Goal: Task Accomplishment & Management: Manage account settings

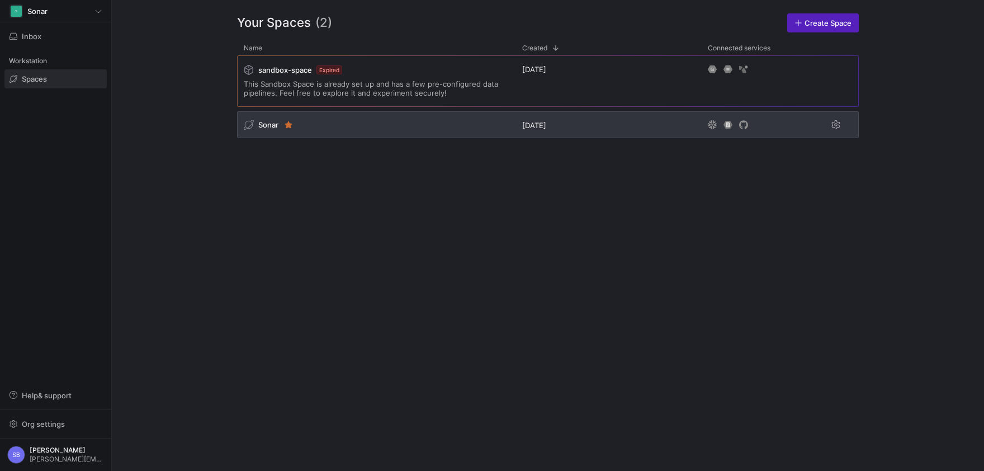
click at [266, 120] on div "Sonar" at bounding box center [261, 125] width 35 height 10
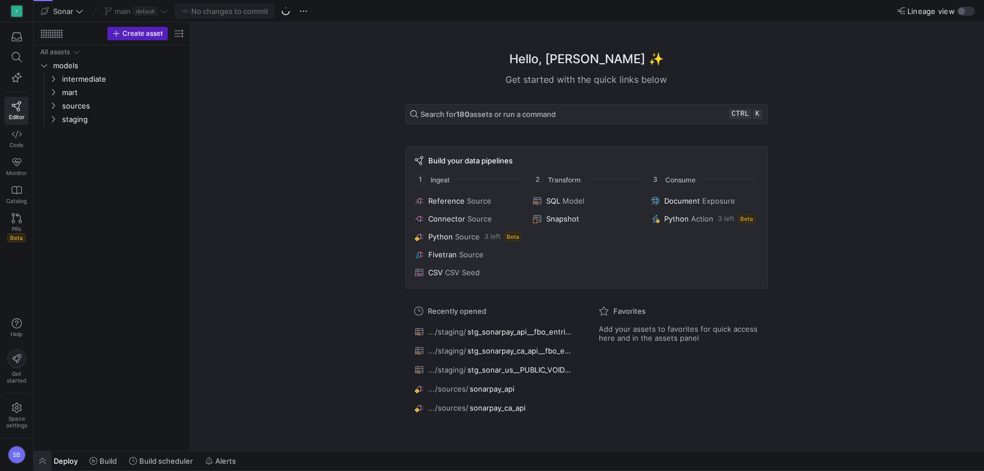
click at [42, 458] on span "button" at bounding box center [43, 460] width 18 height 19
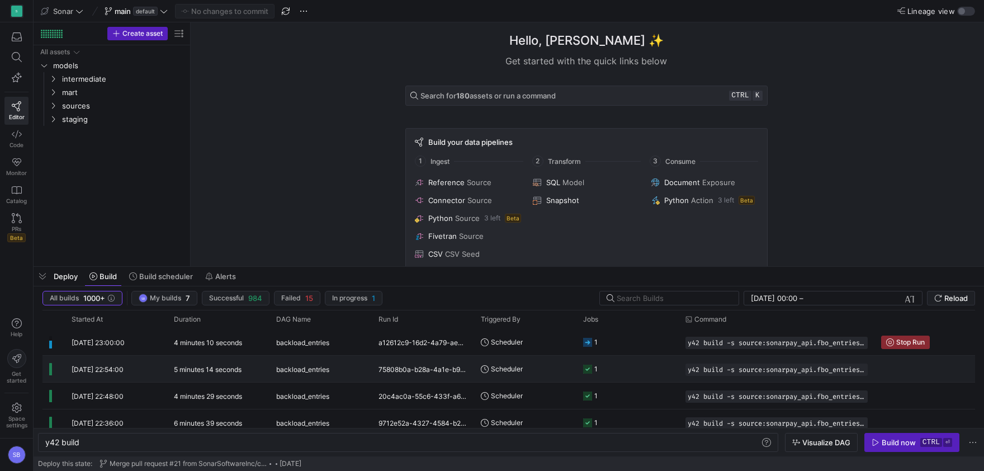
click at [92, 366] on span "[DATE] 22:54:00" at bounding box center [98, 369] width 52 height 8
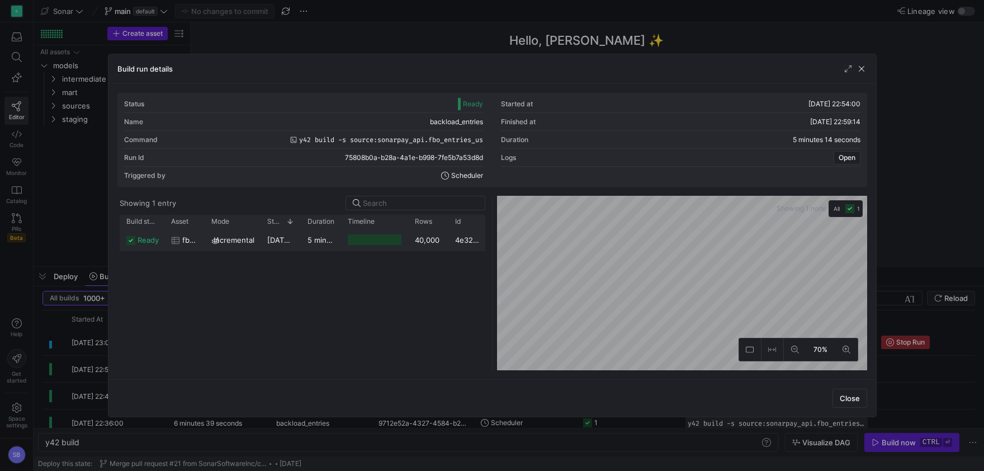
click at [330, 247] on div "5 minutes 12 seconds" at bounding box center [321, 240] width 40 height 22
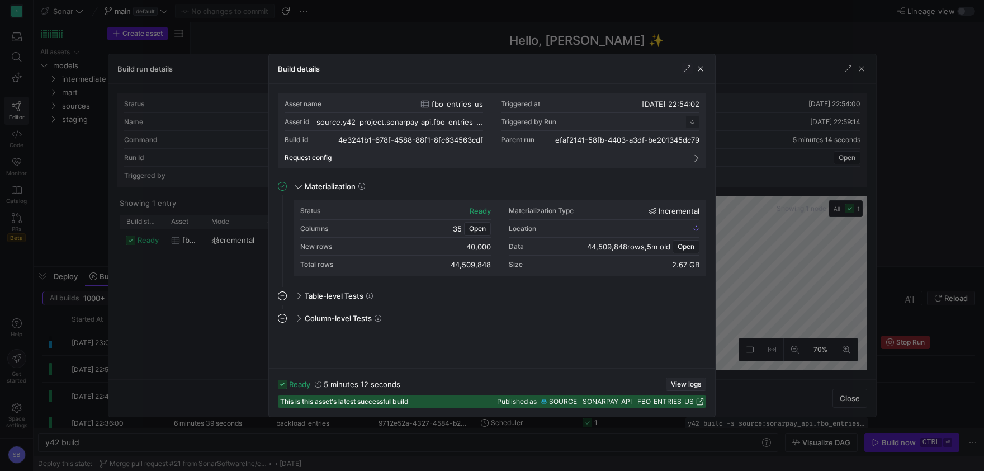
click at [679, 382] on span "View logs" at bounding box center [686, 384] width 30 height 8
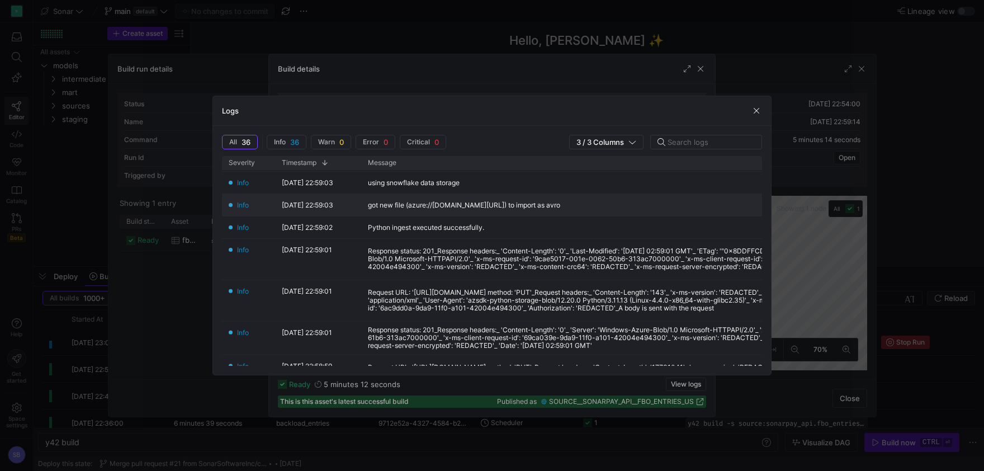
scroll to position [157, 0]
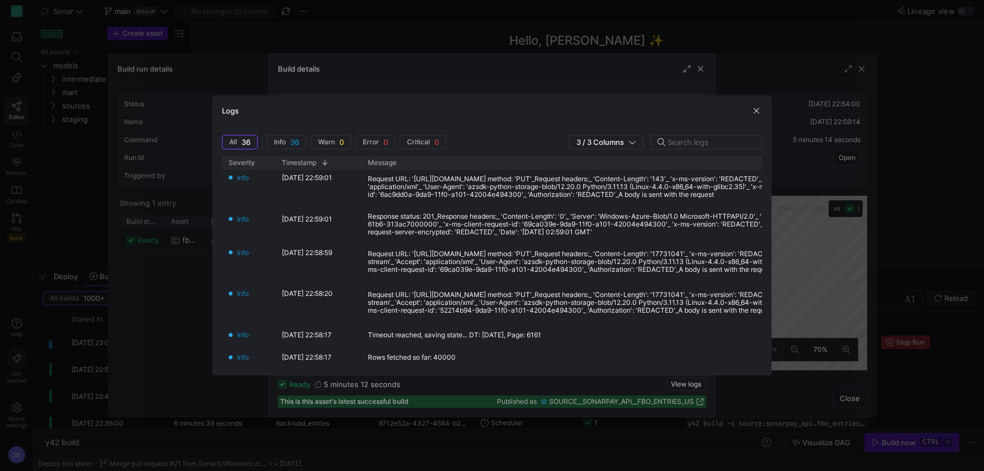
drag, startPoint x: 754, startPoint y: 108, endPoint x: 741, endPoint y: 106, distance: 13.1
click at [754, 110] on span "button" at bounding box center [756, 110] width 11 height 11
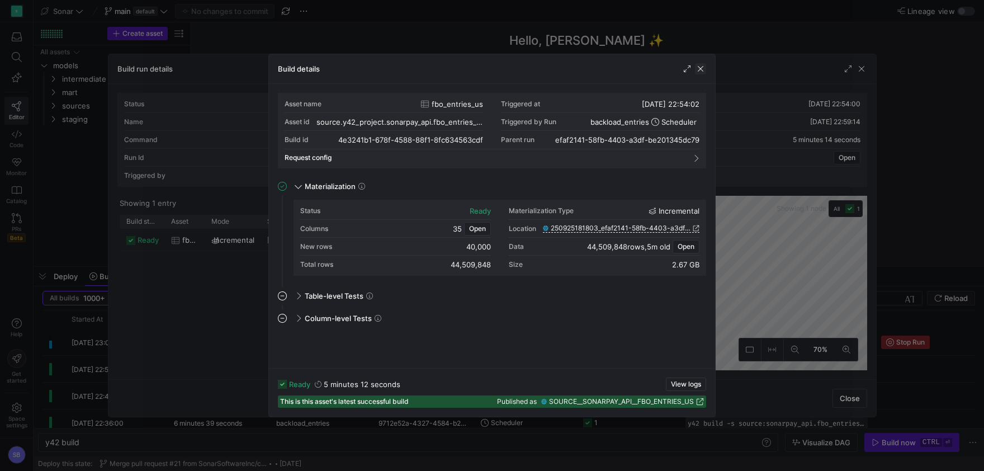
click at [702, 72] on span "button" at bounding box center [700, 68] width 11 height 11
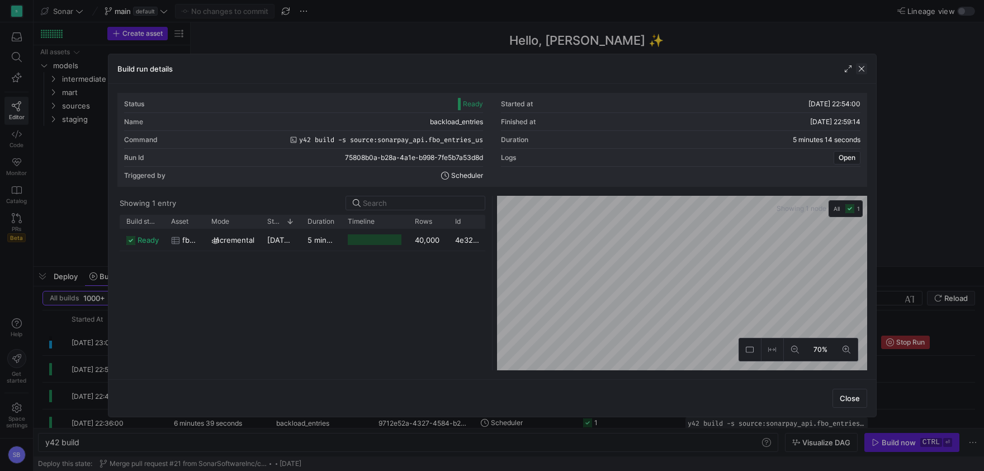
click at [864, 69] on span "button" at bounding box center [861, 68] width 11 height 11
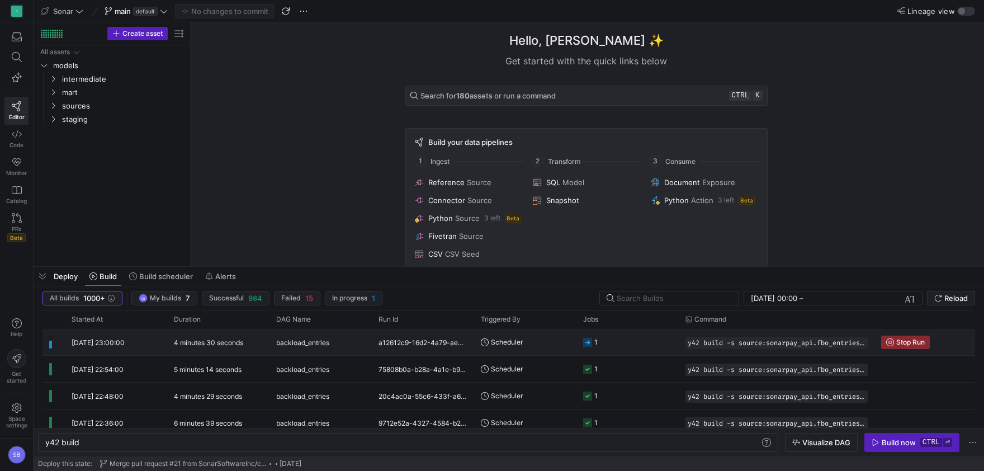
click at [187, 340] on y42-duration "4 minutes 30 seconds" at bounding box center [208, 342] width 69 height 8
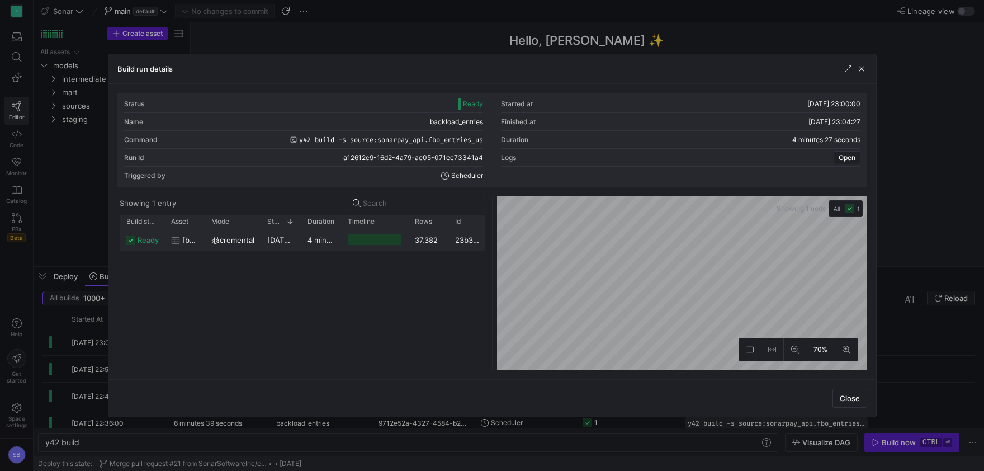
click at [318, 238] on y42-duration "4 minutes 22 seconds" at bounding box center [346, 239] width 78 height 9
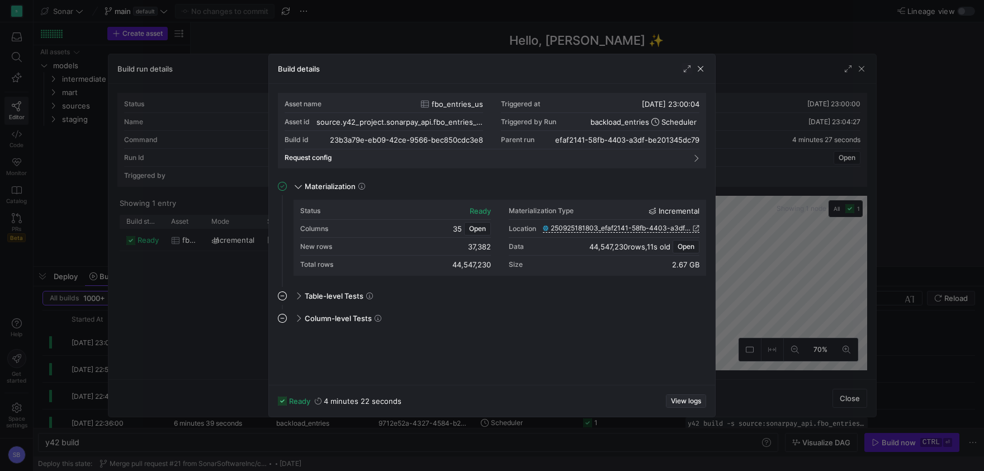
click at [671, 399] on span "View logs" at bounding box center [686, 401] width 30 height 8
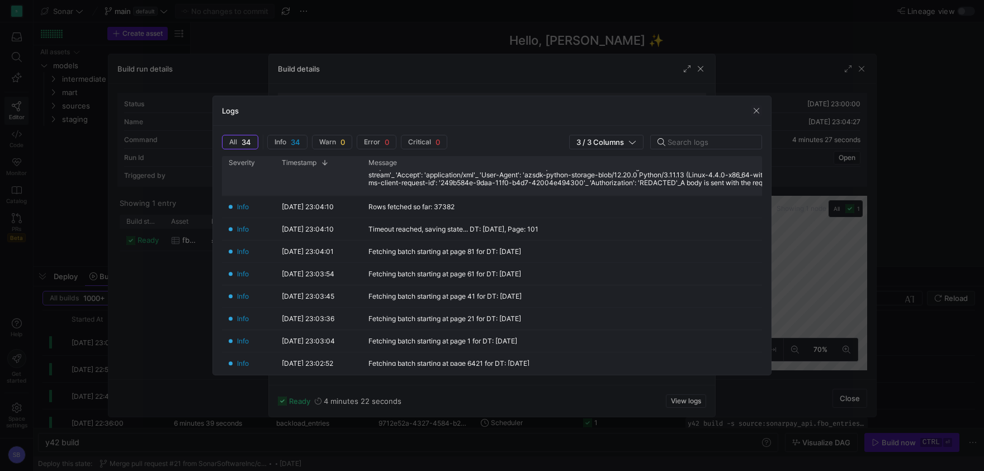
scroll to position [261, 0]
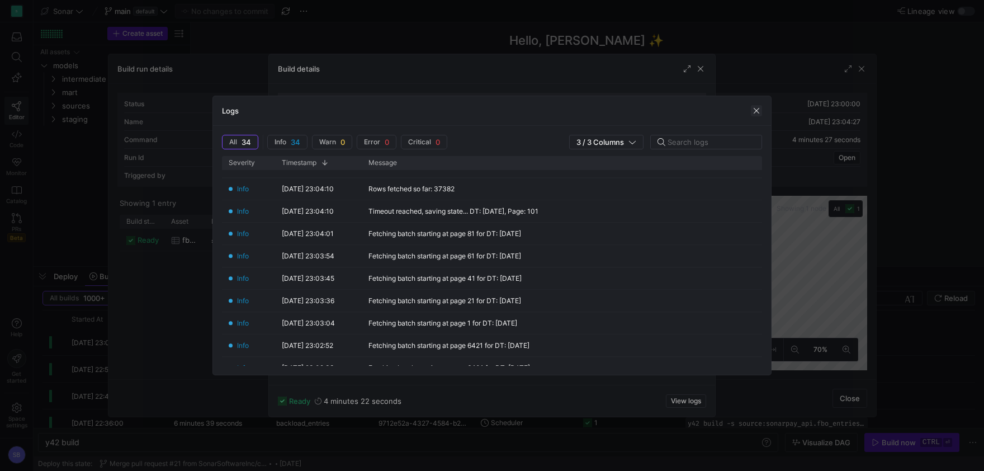
click at [754, 108] on span "button" at bounding box center [756, 110] width 11 height 11
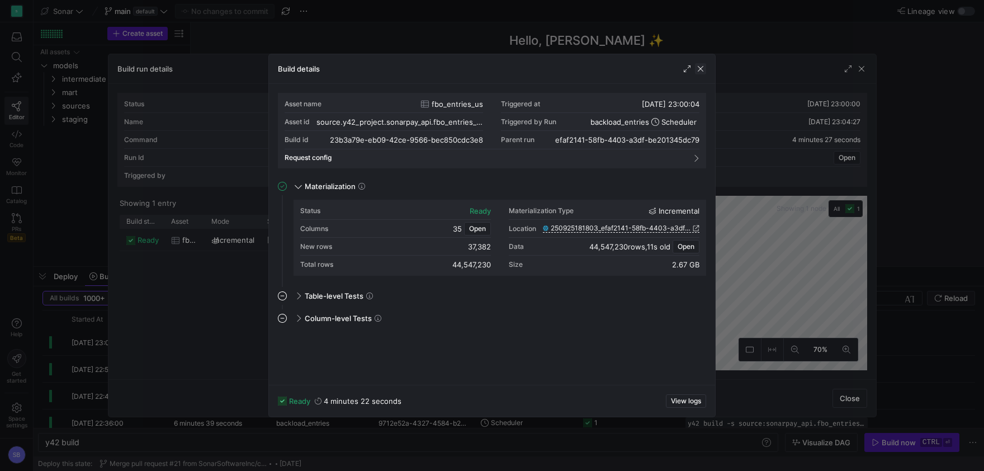
click at [702, 69] on span "button" at bounding box center [700, 68] width 11 height 11
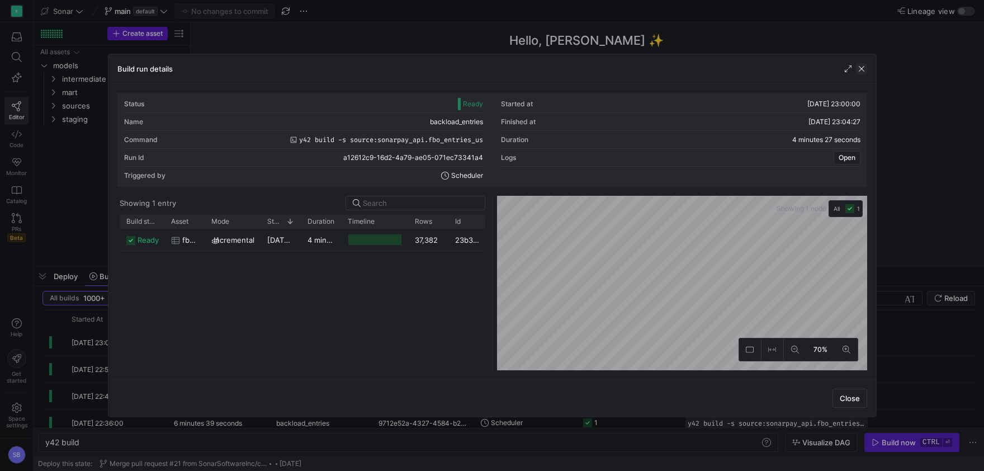
click at [860, 65] on span "button" at bounding box center [861, 68] width 11 height 11
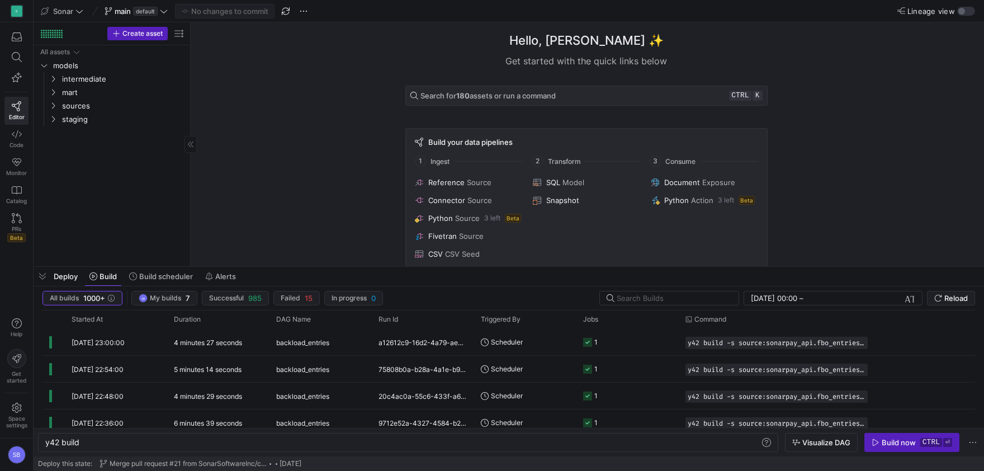
click at [40, 282] on span "button" at bounding box center [43, 276] width 18 height 19
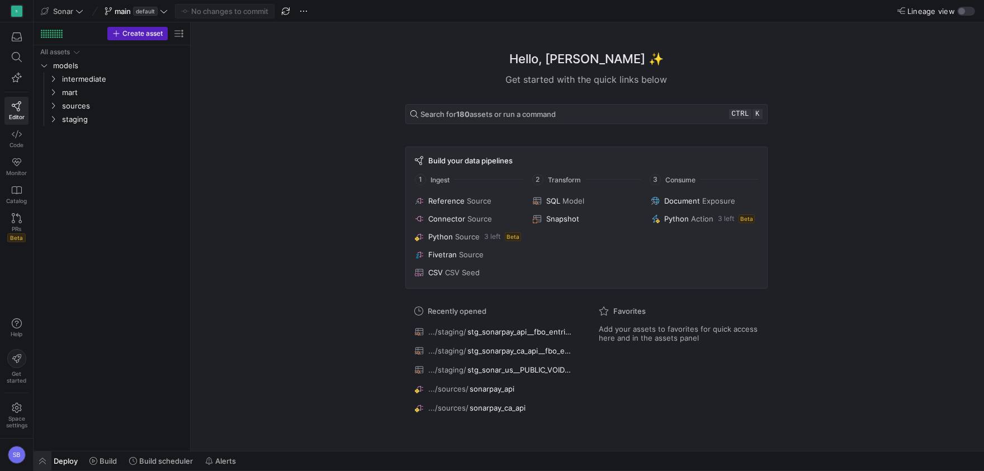
click at [40, 459] on span "button" at bounding box center [43, 460] width 18 height 19
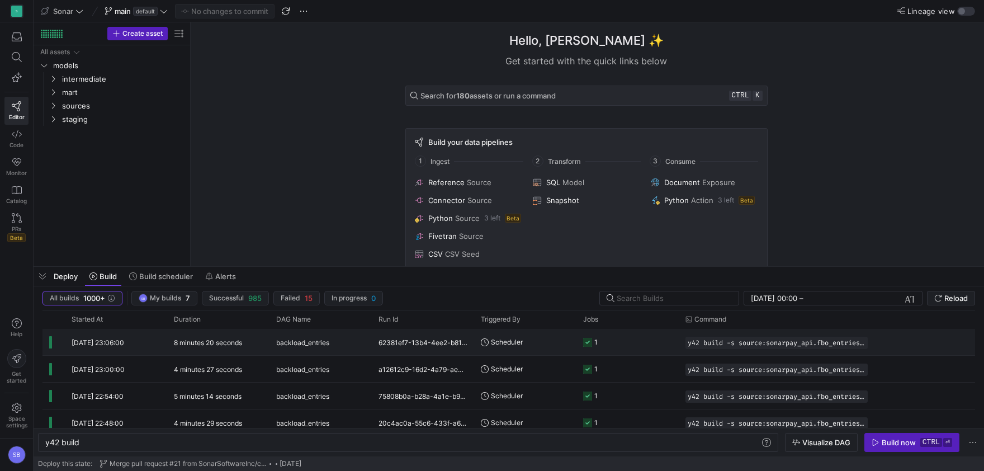
click at [206, 344] on y42-duration "8 minutes 20 seconds" at bounding box center [208, 342] width 68 height 8
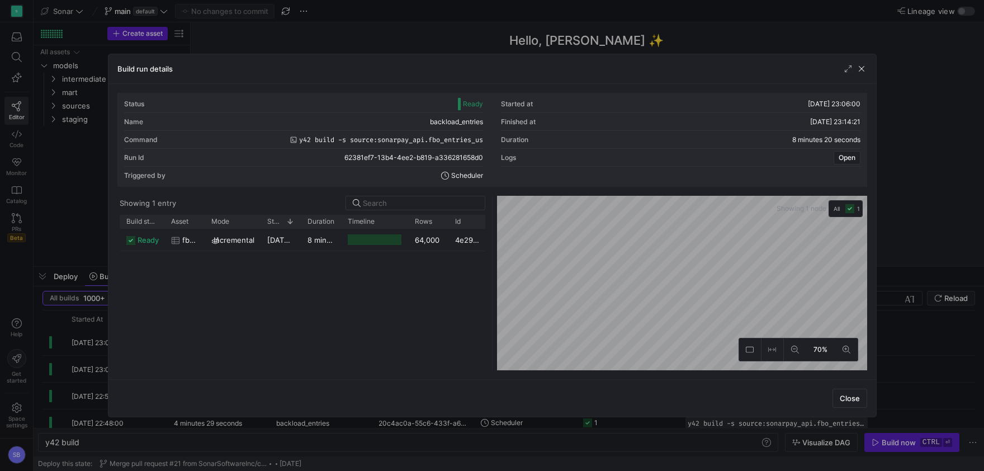
click at [315, 241] on y42-duration "8 minutes 17 seconds" at bounding box center [345, 239] width 76 height 9
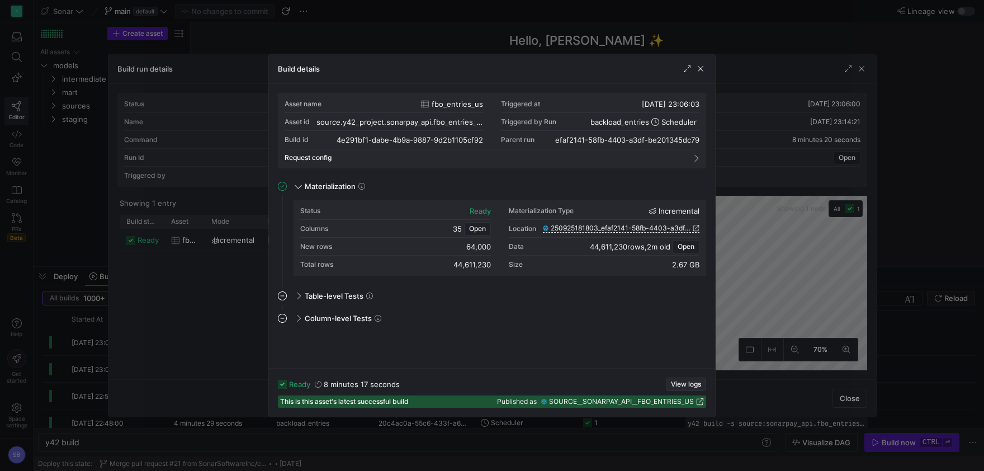
click at [680, 381] on span "View logs" at bounding box center [686, 384] width 30 height 8
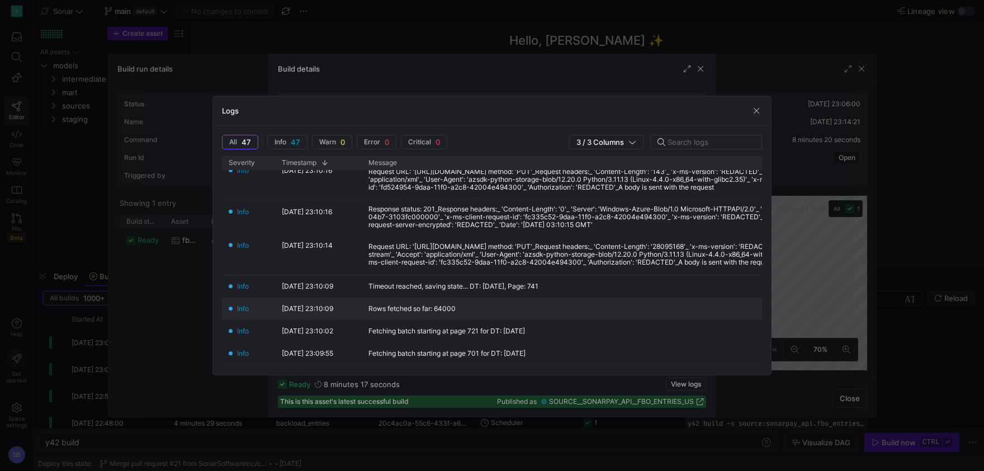
scroll to position [209, 0]
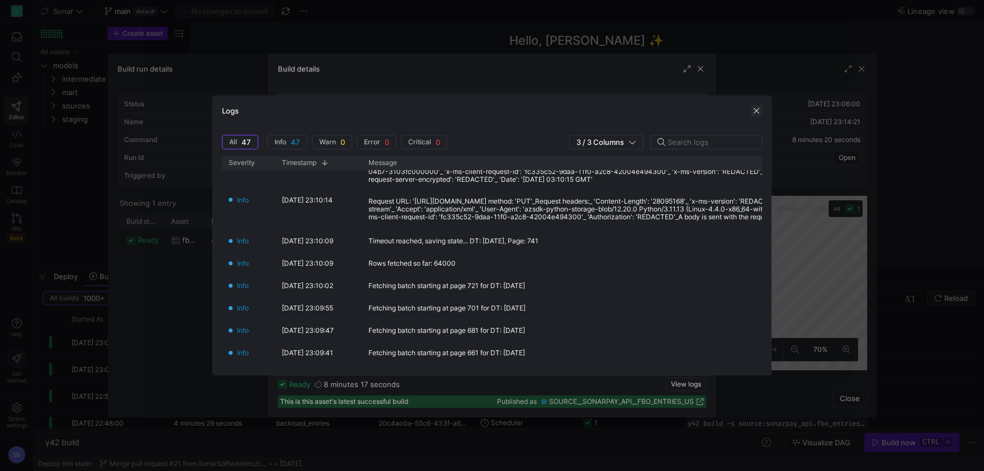
click at [756, 111] on span "button" at bounding box center [756, 110] width 11 height 11
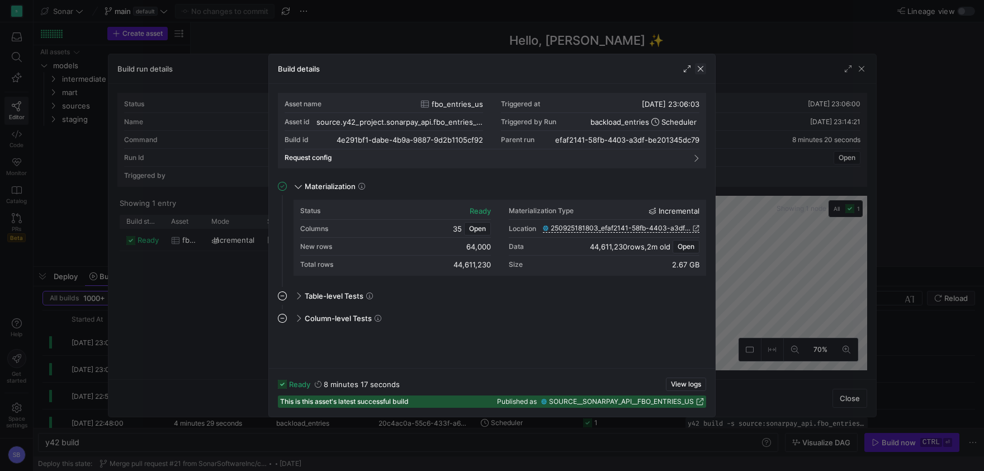
click at [699, 70] on span "button" at bounding box center [700, 68] width 11 height 11
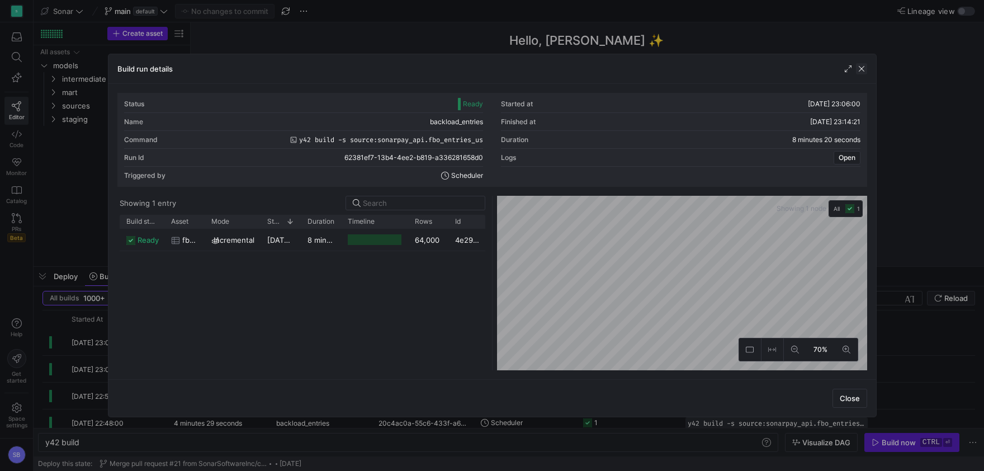
click at [860, 71] on span "button" at bounding box center [861, 68] width 11 height 11
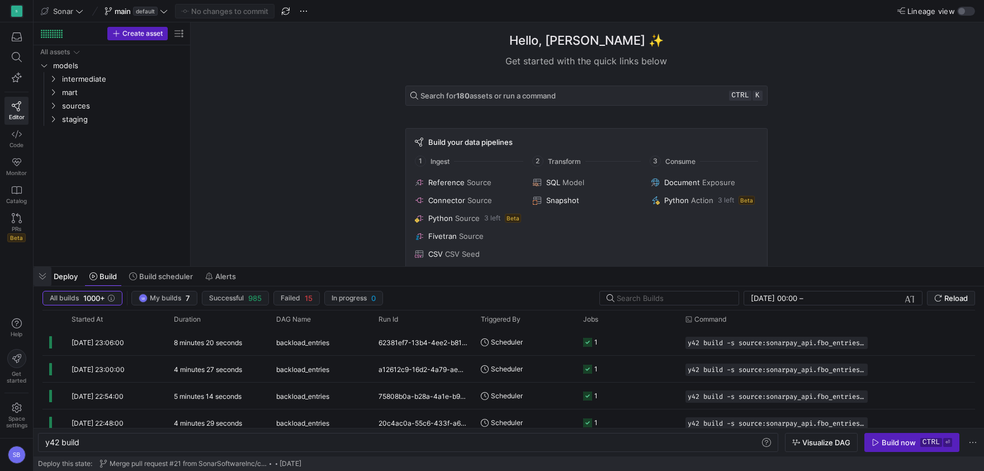
click at [41, 274] on span "button" at bounding box center [43, 276] width 18 height 19
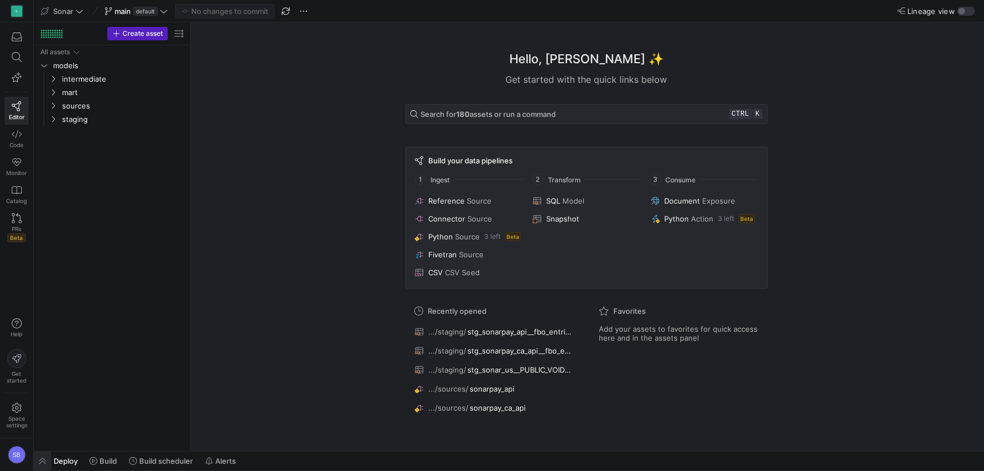
click at [51, 457] on span "button" at bounding box center [43, 460] width 18 height 19
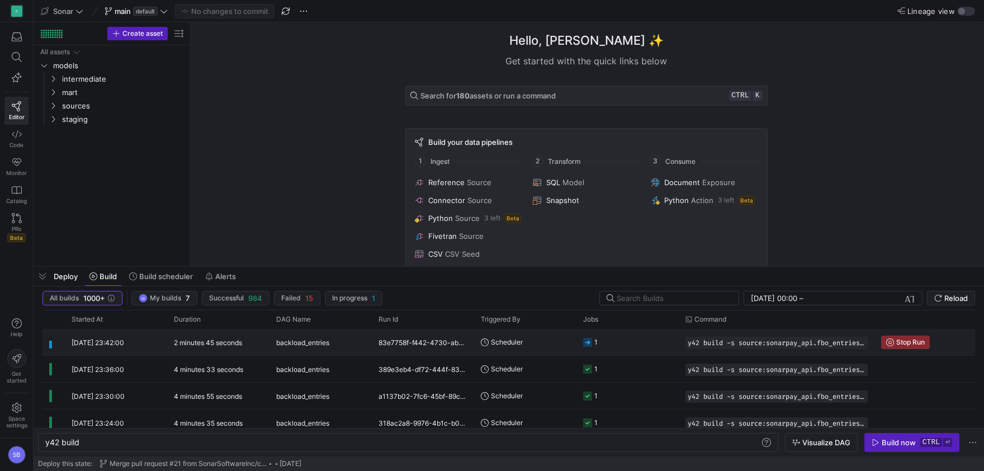
click at [224, 347] on div "2 minutes 45 seconds" at bounding box center [218, 342] width 102 height 26
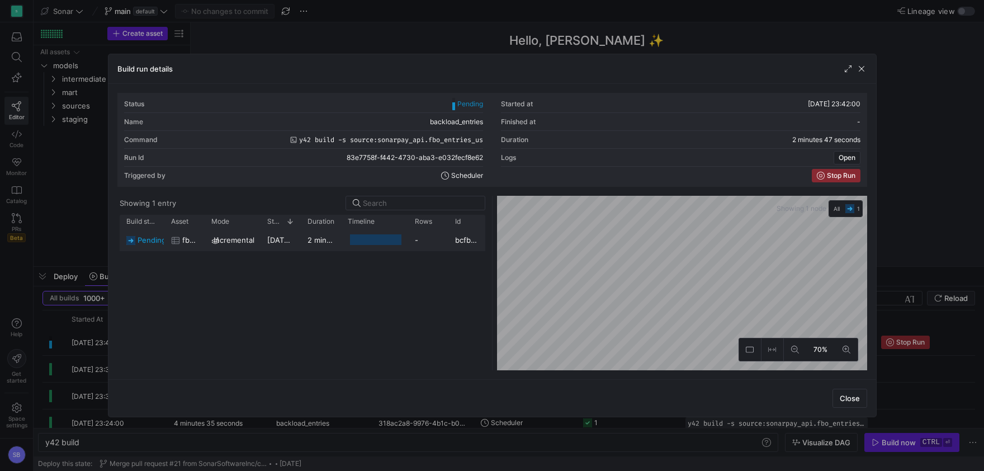
click at [311, 243] on y42-duration "2 minutes 40 seconds" at bounding box center [346, 239] width 78 height 9
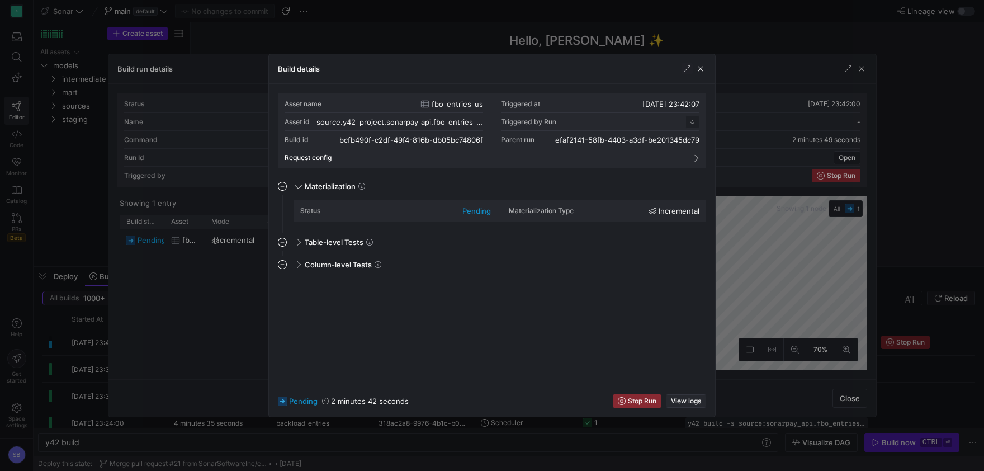
click at [694, 404] on span "View logs" at bounding box center [686, 401] width 30 height 8
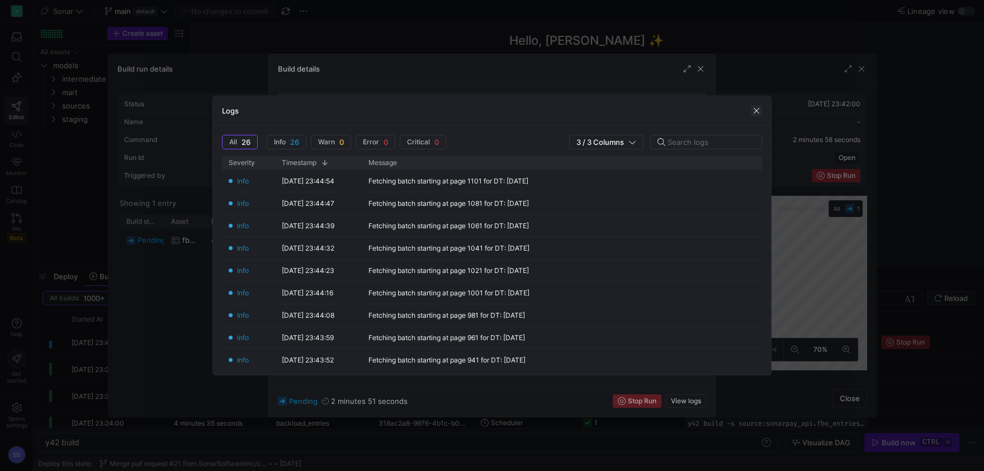
click at [757, 111] on span "button" at bounding box center [756, 110] width 11 height 11
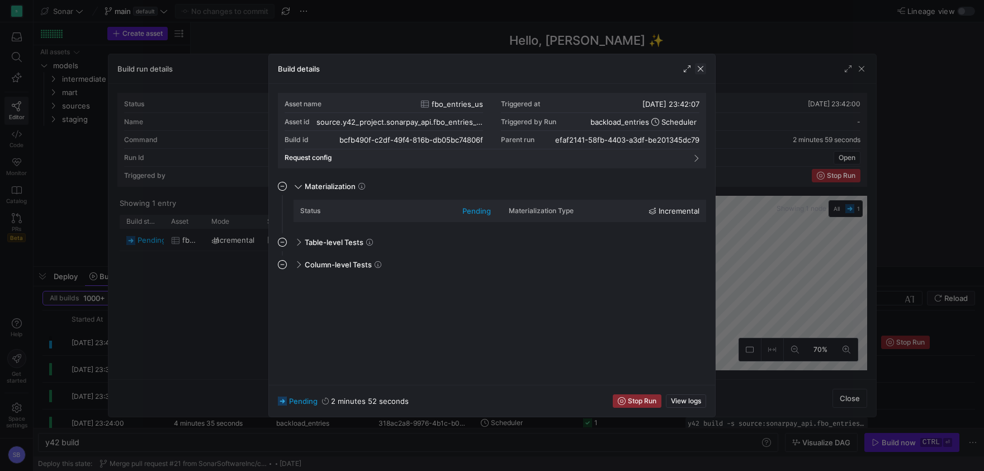
click at [703, 68] on span "button" at bounding box center [700, 68] width 11 height 11
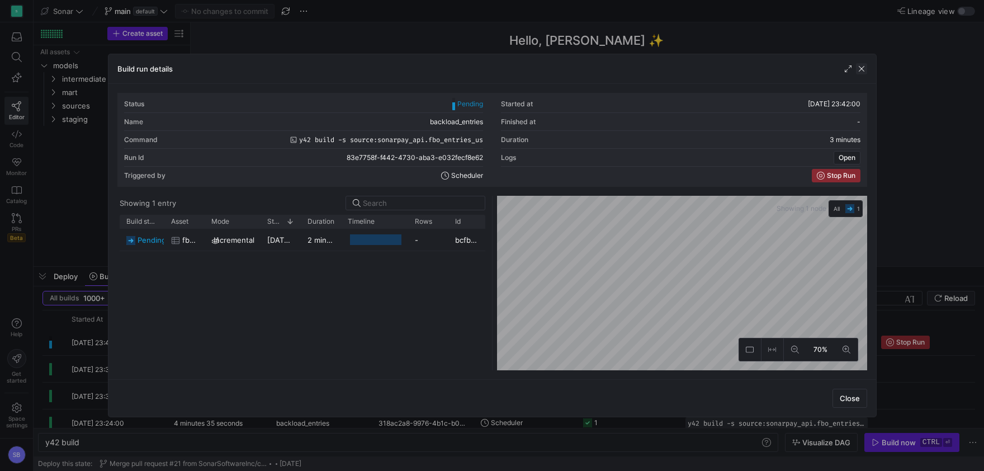
click at [861, 69] on span "button" at bounding box center [861, 68] width 11 height 11
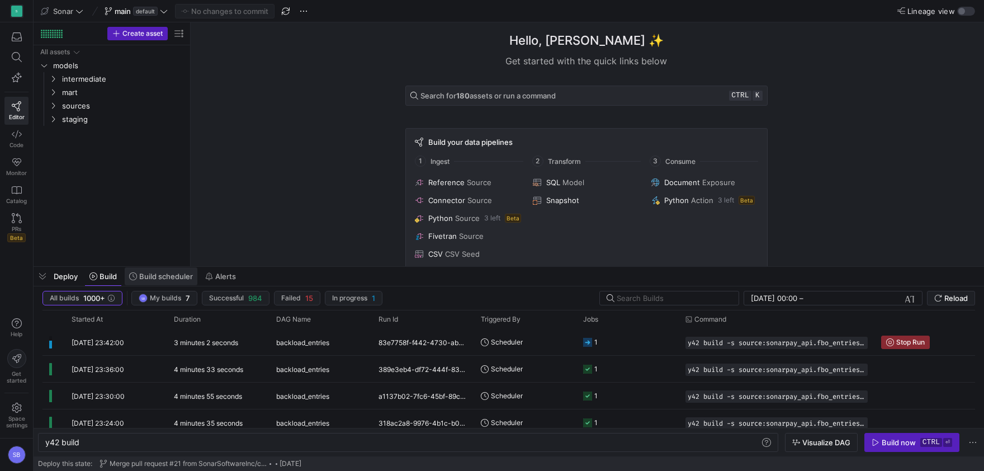
click at [175, 274] on span "Build scheduler" at bounding box center [166, 276] width 54 height 9
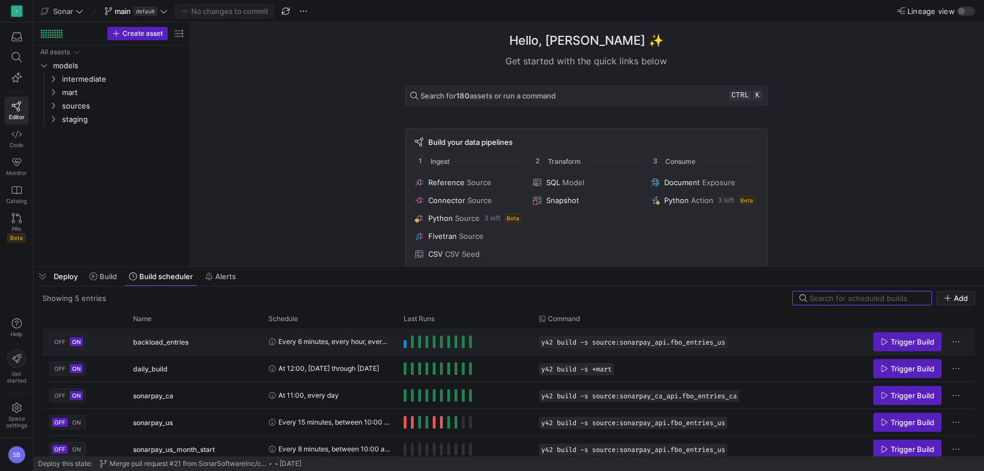
scroll to position [6, 0]
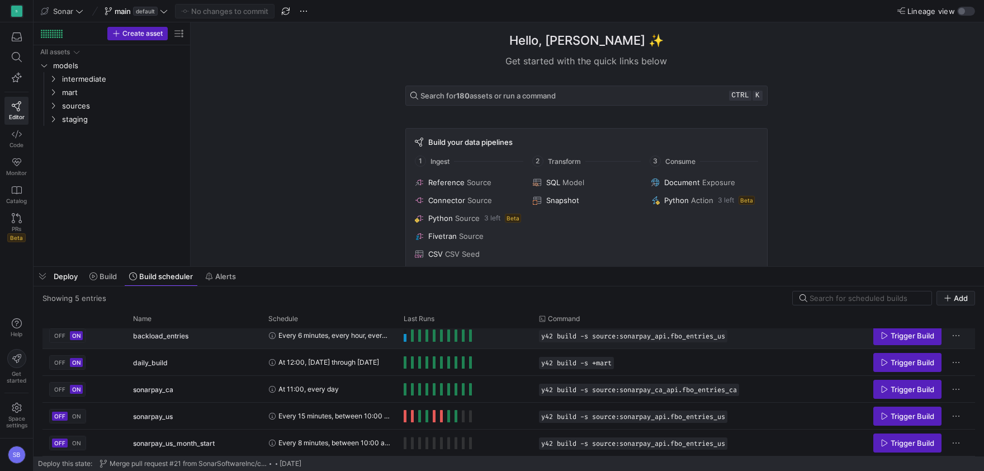
click at [60, 334] on span "OFF" at bounding box center [59, 335] width 11 height 7
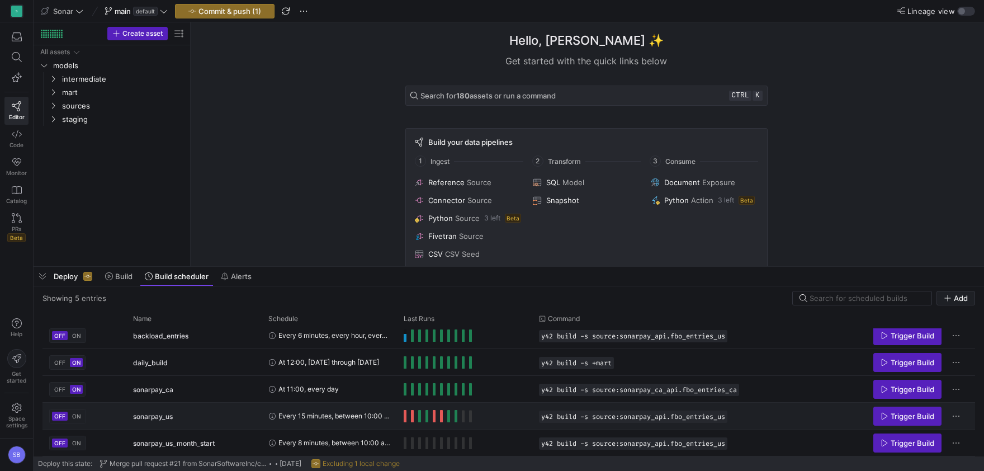
click at [71, 414] on button "ON" at bounding box center [76, 415] width 13 height 9
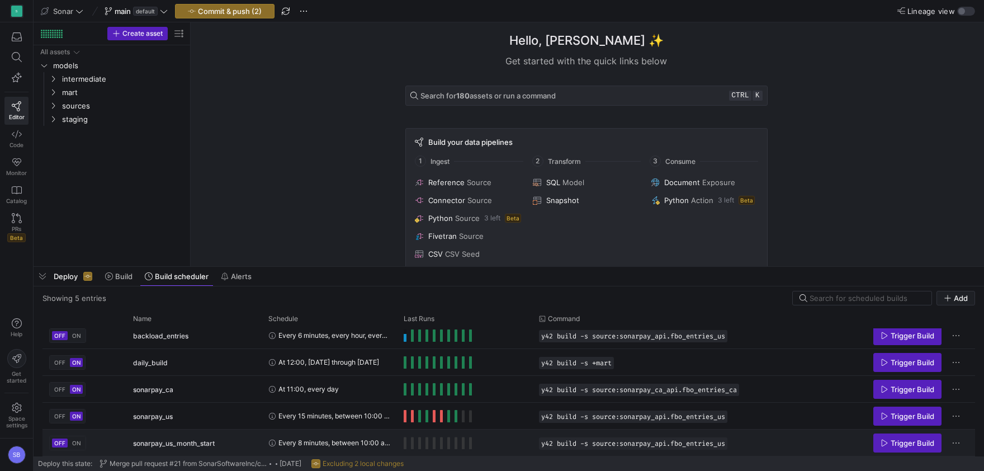
click at [78, 442] on span "ON" at bounding box center [76, 442] width 9 height 7
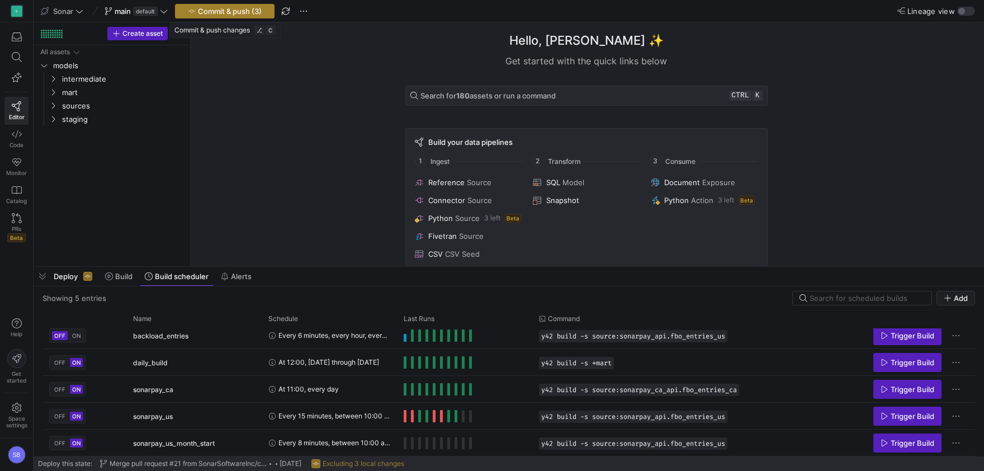
click at [239, 14] on span "Commit & push (3)" at bounding box center [230, 11] width 64 height 9
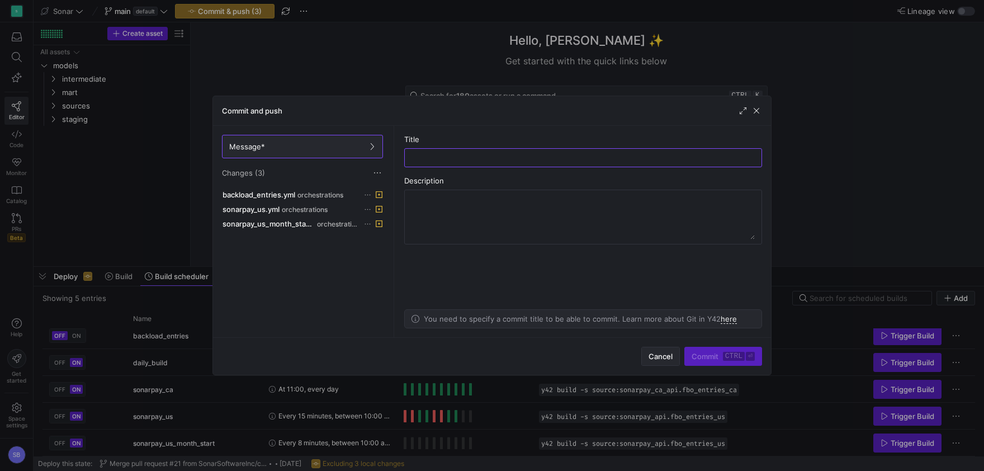
click at [657, 357] on span "Cancel" at bounding box center [660, 356] width 24 height 9
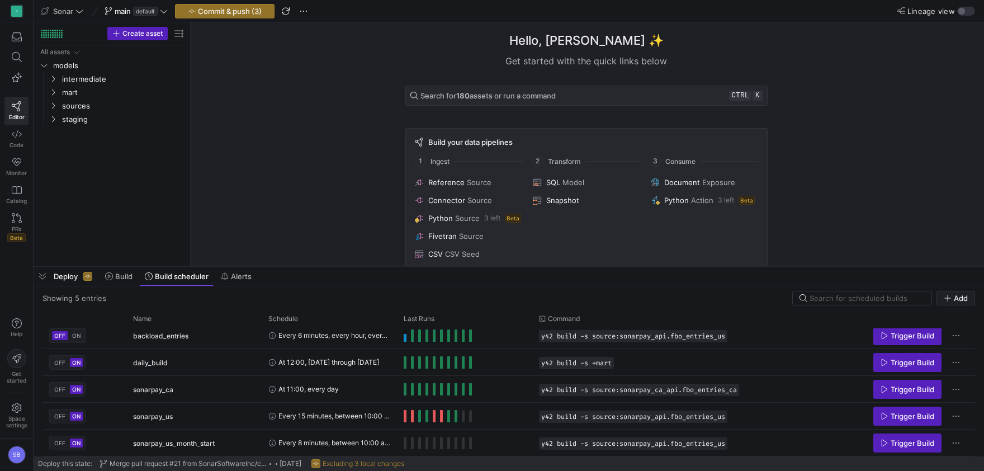
click at [71, 279] on span "Deploy" at bounding box center [66, 276] width 24 height 9
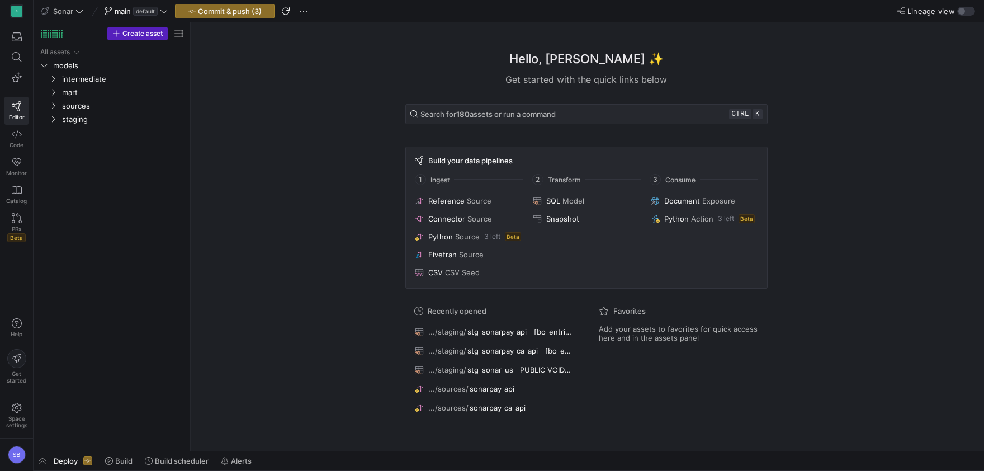
click at [59, 456] on div "Deploy" at bounding box center [74, 460] width 40 height 11
click at [43, 458] on span "button" at bounding box center [43, 460] width 18 height 19
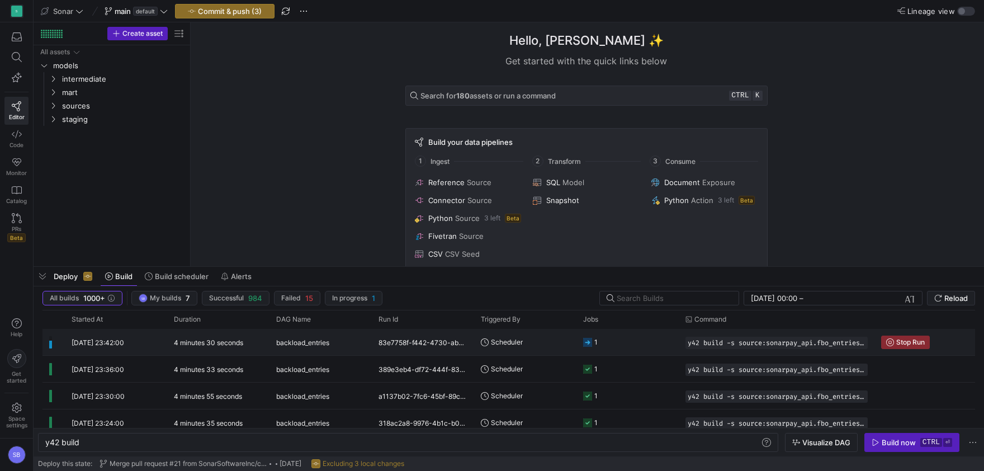
click at [221, 348] on div "4 minutes 30 seconds" at bounding box center [218, 342] width 102 height 26
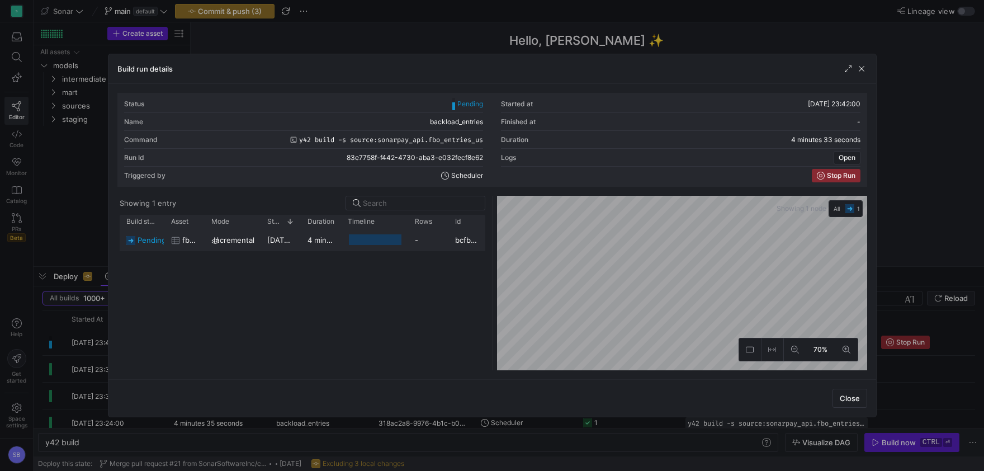
click at [305, 248] on div "4 minutes 25 seconds" at bounding box center [321, 240] width 40 height 22
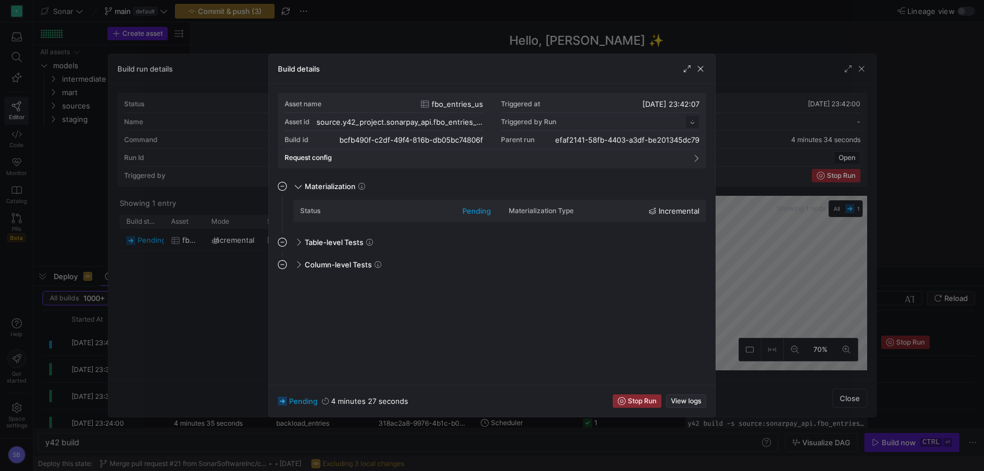
click at [692, 402] on span "View logs" at bounding box center [686, 401] width 30 height 8
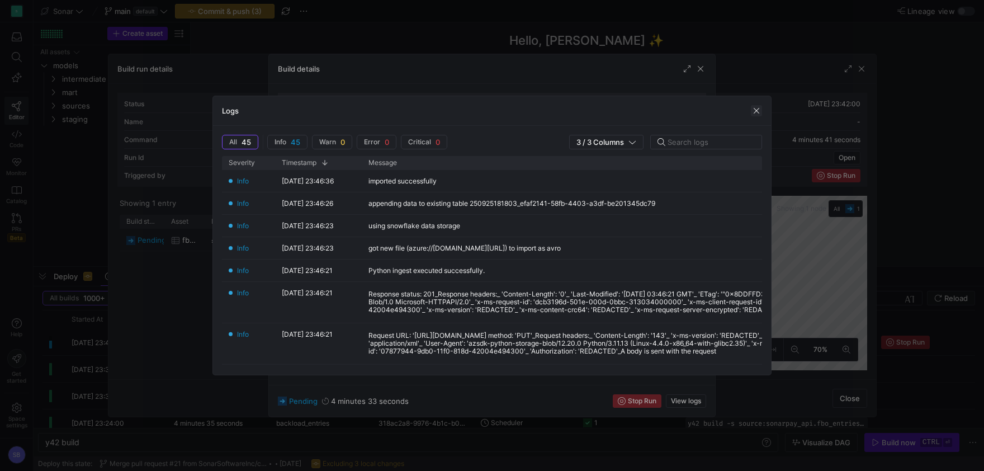
click at [758, 108] on span "button" at bounding box center [756, 110] width 11 height 11
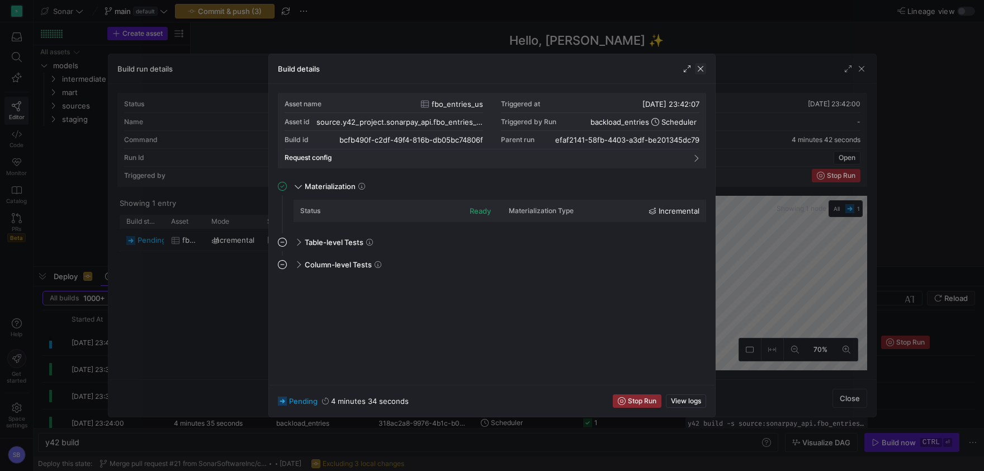
click at [703, 69] on span "button" at bounding box center [700, 68] width 11 height 11
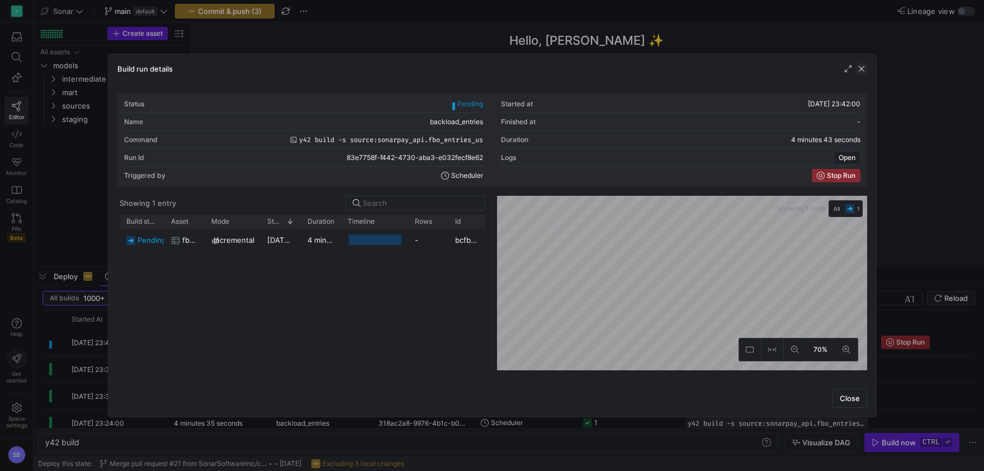
click at [861, 66] on span "button" at bounding box center [861, 68] width 11 height 11
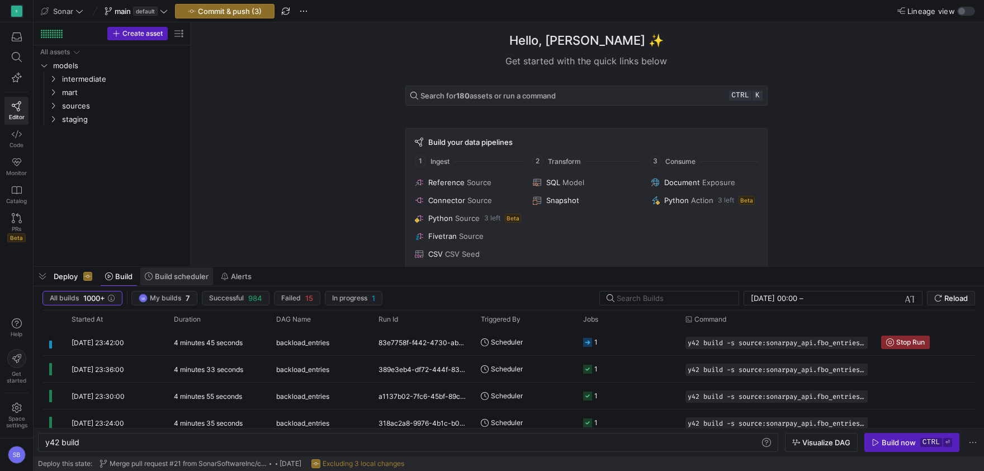
click at [157, 274] on span "Build scheduler" at bounding box center [182, 276] width 54 height 9
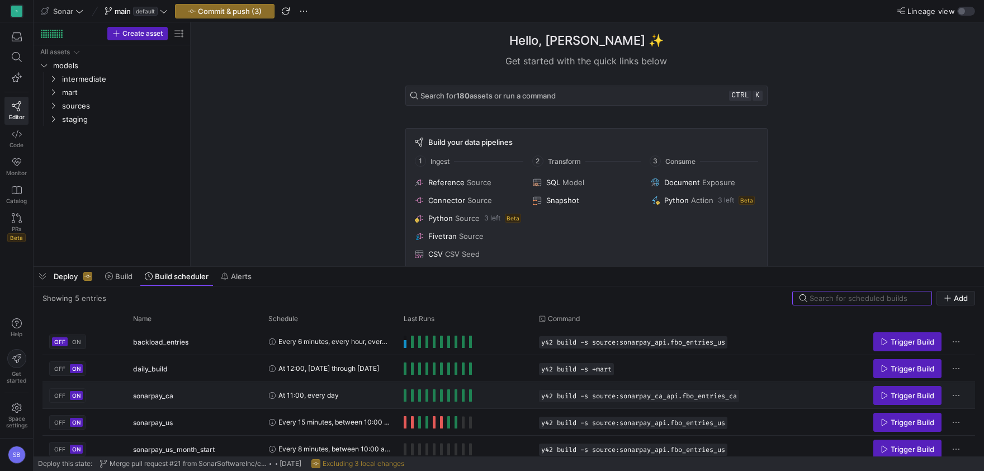
scroll to position [6, 0]
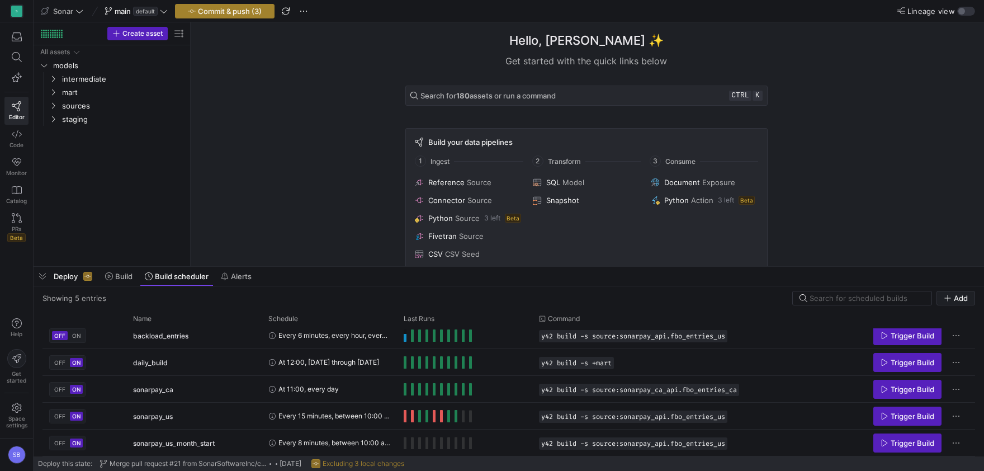
click at [245, 16] on span "Commit & push (3)" at bounding box center [230, 11] width 64 height 9
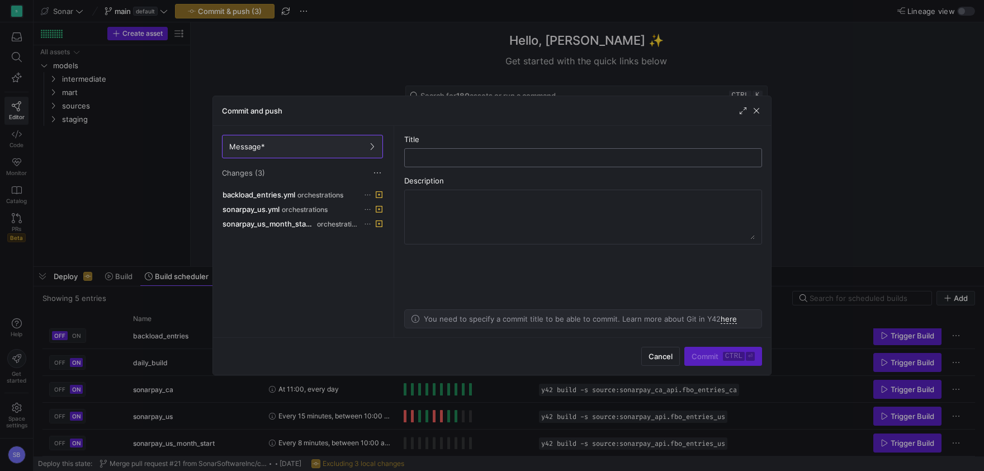
click at [434, 162] on input "text" at bounding box center [583, 157] width 339 height 9
type input "s"
type input "scheduler"
click at [731, 363] on span "submit" at bounding box center [723, 356] width 77 height 18
